Goal: Transaction & Acquisition: Purchase product/service

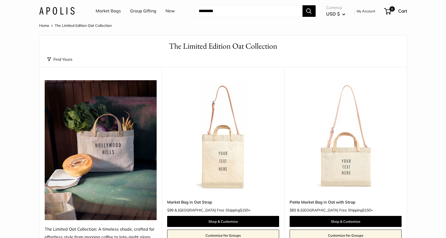
click at [107, 11] on link "Market Bags" at bounding box center [108, 11] width 25 height 8
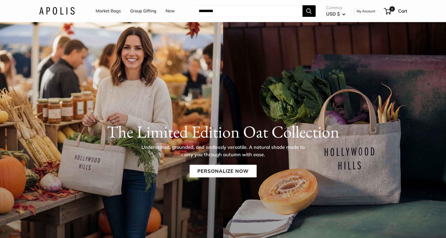
click at [109, 11] on link "Market Bags" at bounding box center [108, 11] width 25 height 8
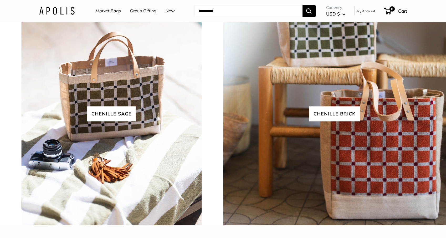
scroll to position [1192, 0]
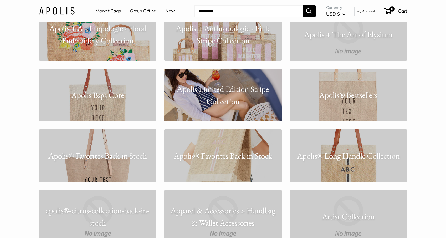
scroll to position [420, 0]
click at [343, 95] on p "Apolis® Bestsellers" at bounding box center [349, 95] width 118 height 12
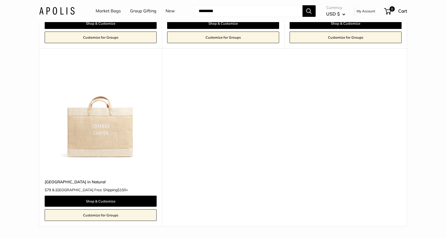
scroll to position [416, 0]
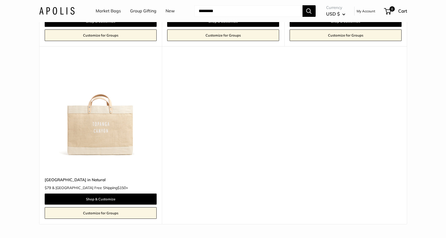
click at [0, 0] on img at bounding box center [0, 0] width 0 height 0
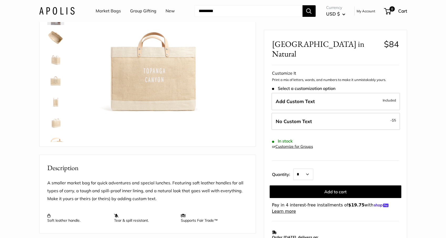
scroll to position [32, 0]
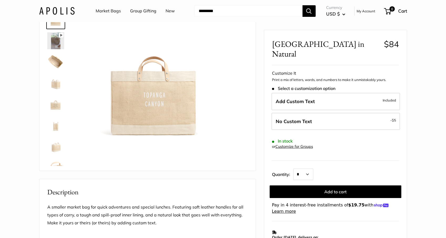
click at [54, 42] on img at bounding box center [55, 40] width 17 height 17
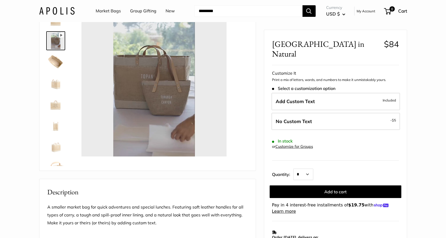
type input "*"
click at [57, 61] on img at bounding box center [55, 61] width 17 height 17
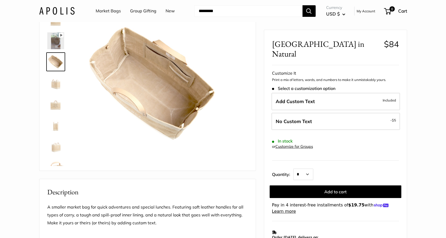
click at [54, 84] on img at bounding box center [55, 82] width 17 height 17
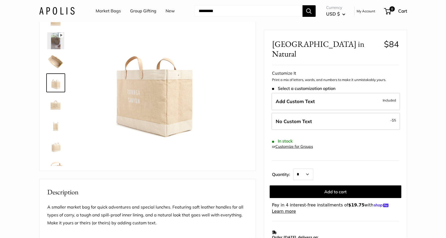
click at [53, 103] on img at bounding box center [55, 103] width 17 height 17
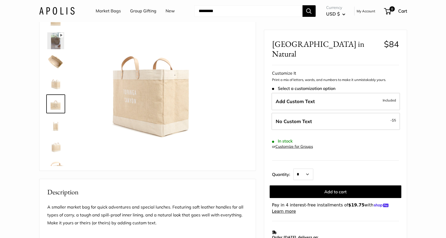
scroll to position [13, 0]
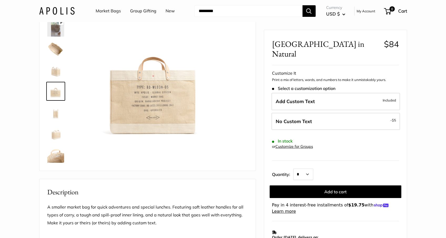
click at [52, 118] on img at bounding box center [55, 112] width 17 height 17
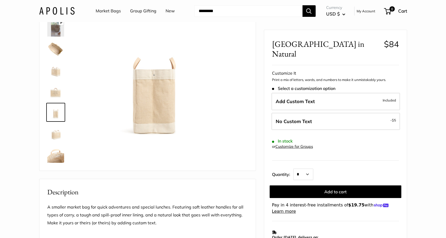
click at [55, 137] on img at bounding box center [55, 133] width 17 height 17
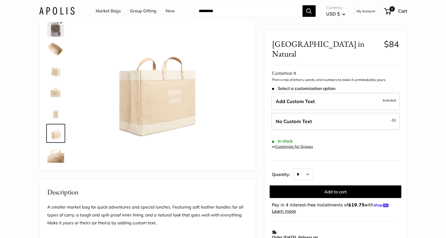
click at [56, 155] on img at bounding box center [55, 154] width 17 height 17
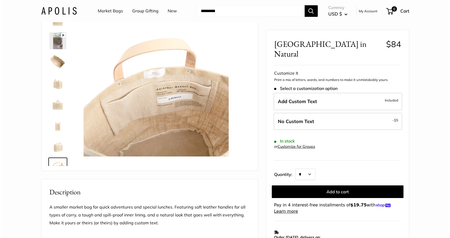
scroll to position [0, 0]
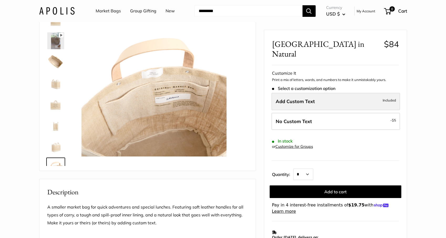
click at [305, 98] on span "Add Custom Text" at bounding box center [295, 101] width 39 height 6
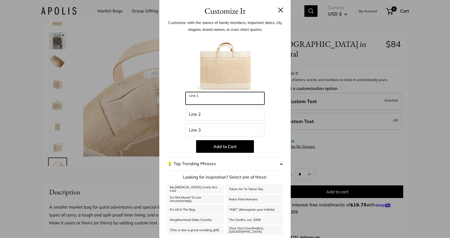
click at [242, 100] on input "Line 1" at bounding box center [225, 98] width 79 height 13
type input "*"
type input "**********"
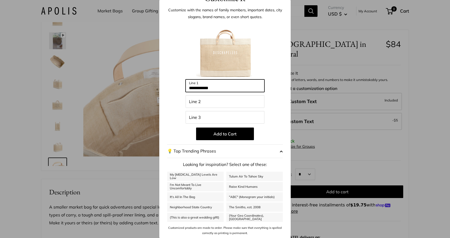
scroll to position [12, 0]
